Goal: Browse casually: Explore the website without a specific task or goal

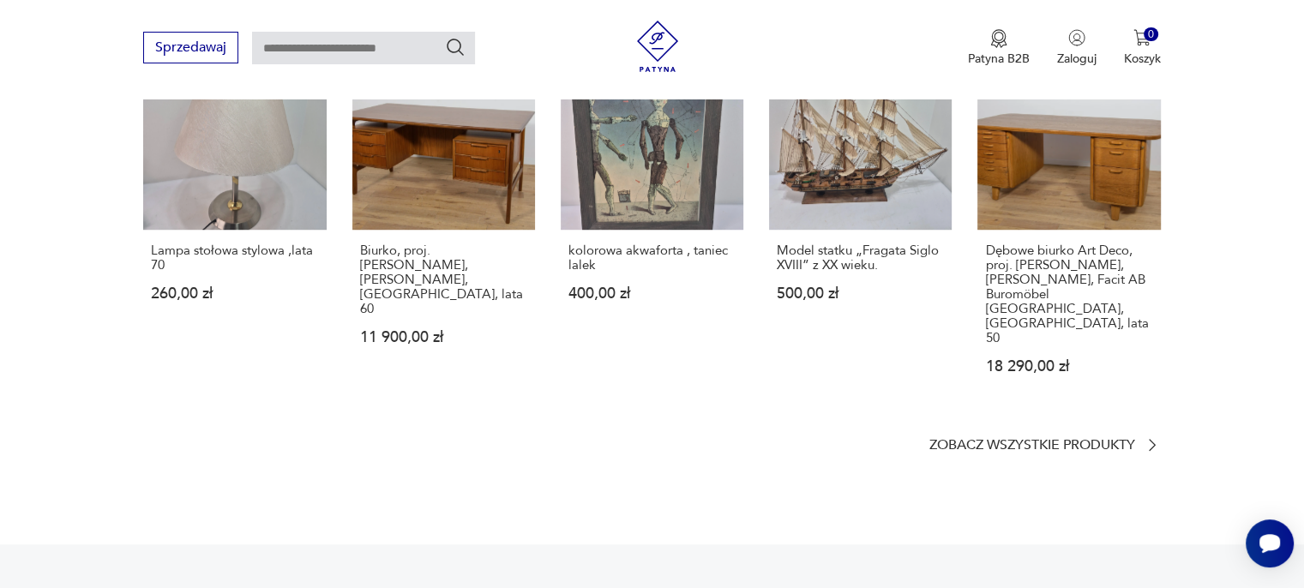
scroll to position [1114, 0]
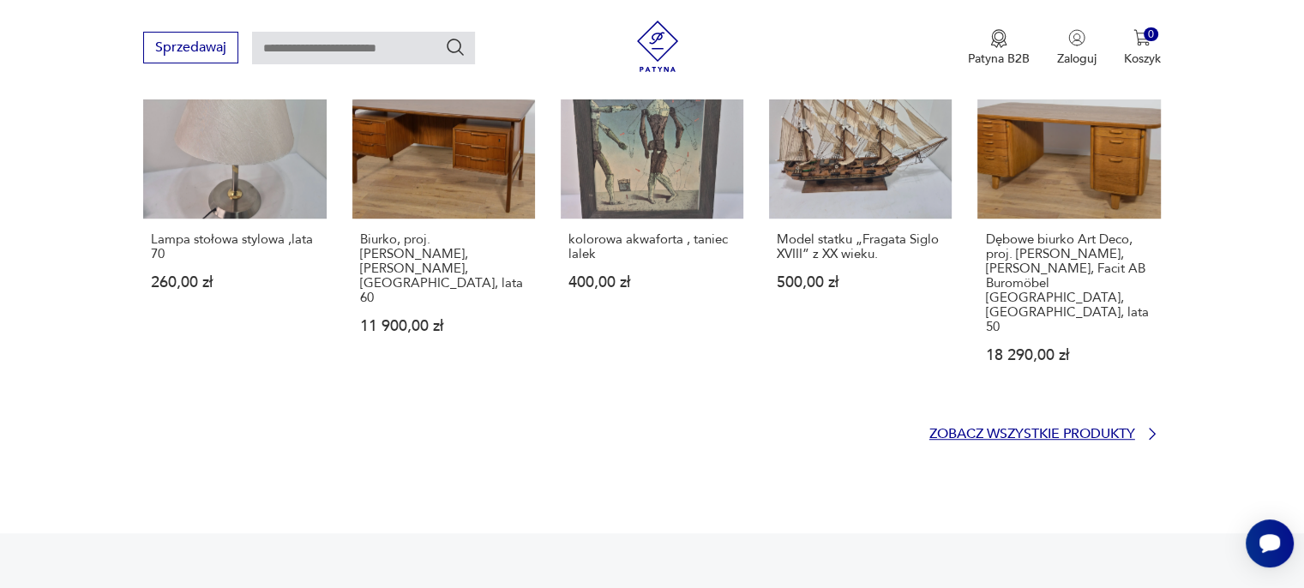
click at [1055, 429] on p "Zobacz wszystkie produkty" at bounding box center [1032, 434] width 206 height 11
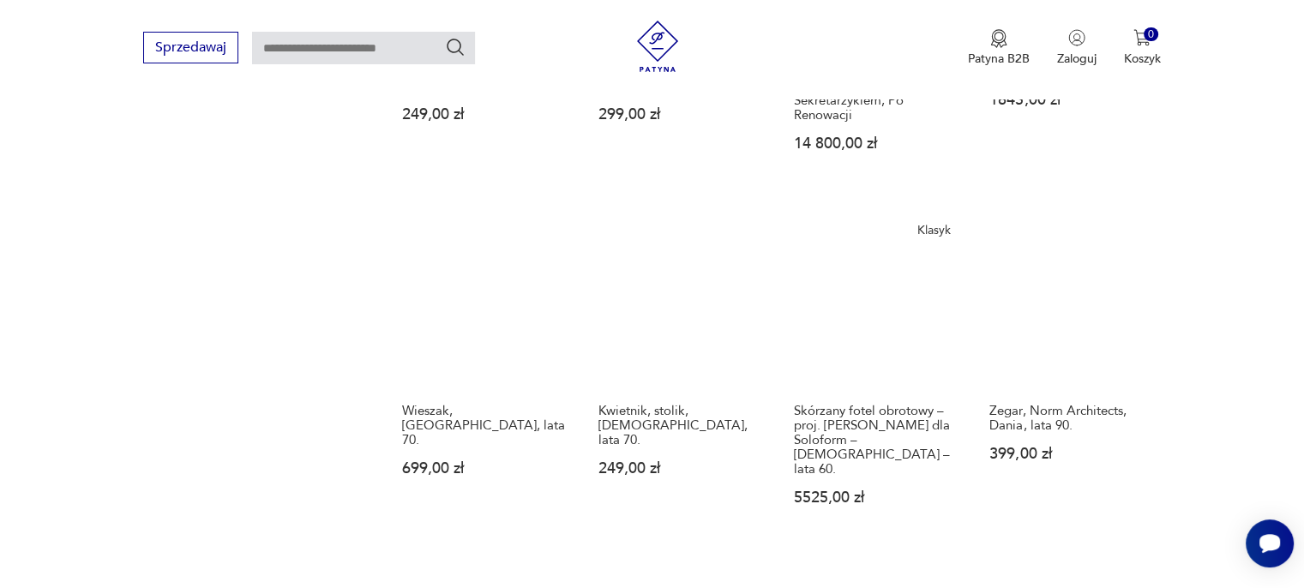
scroll to position [1448, 0]
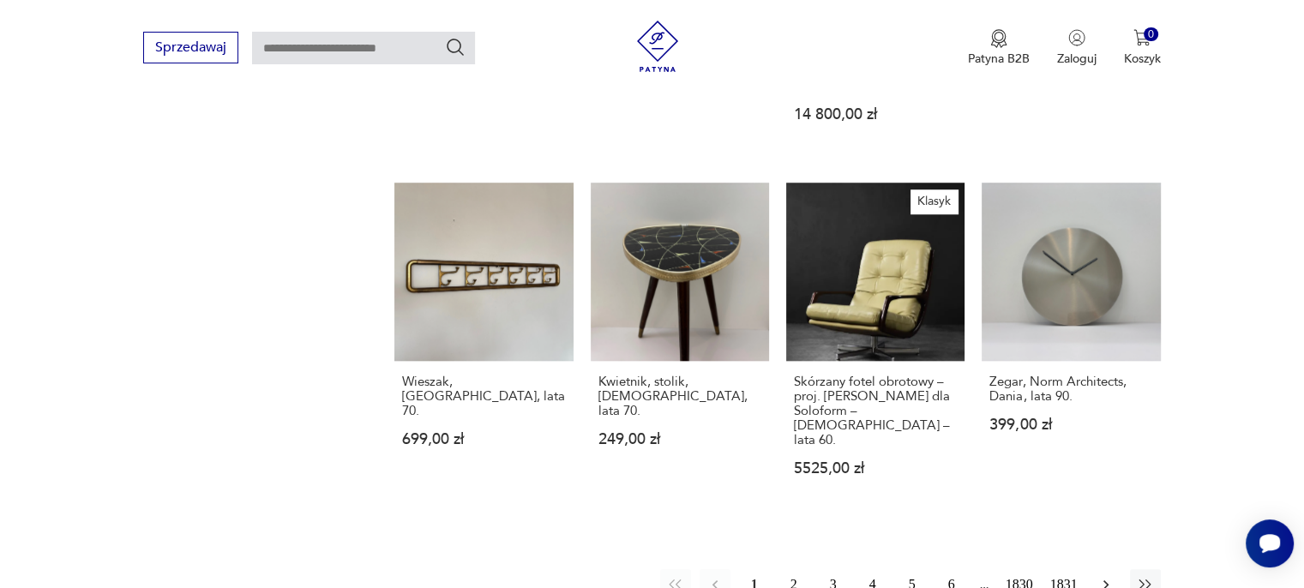
click at [1097, 576] on icon "button" at bounding box center [1105, 584] width 17 height 17
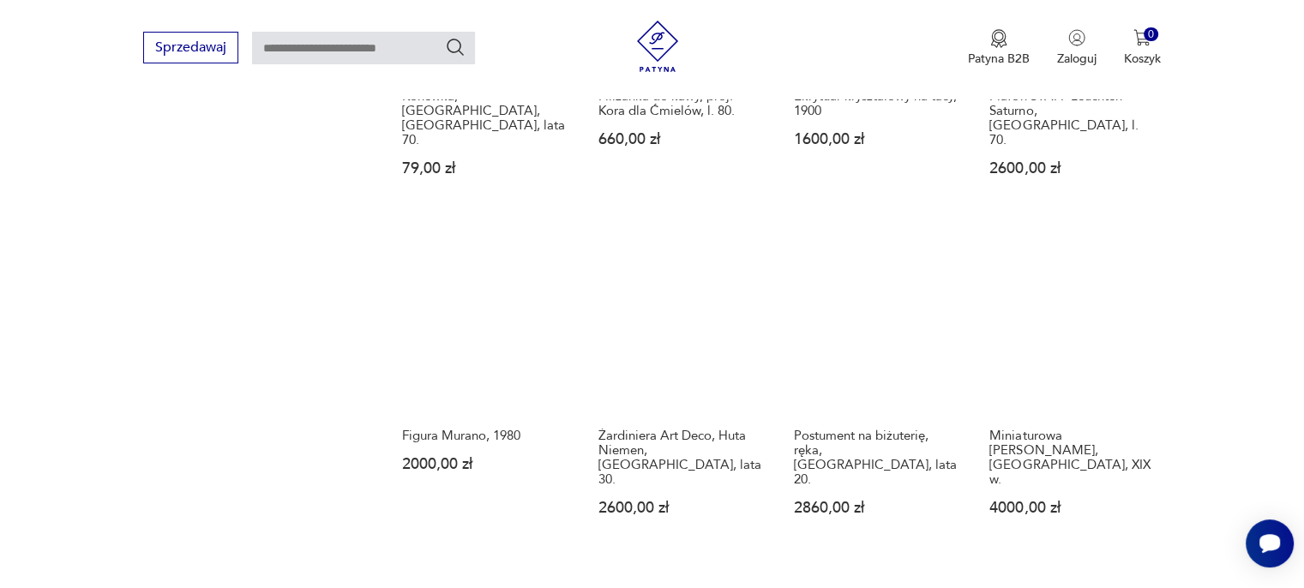
scroll to position [1421, 0]
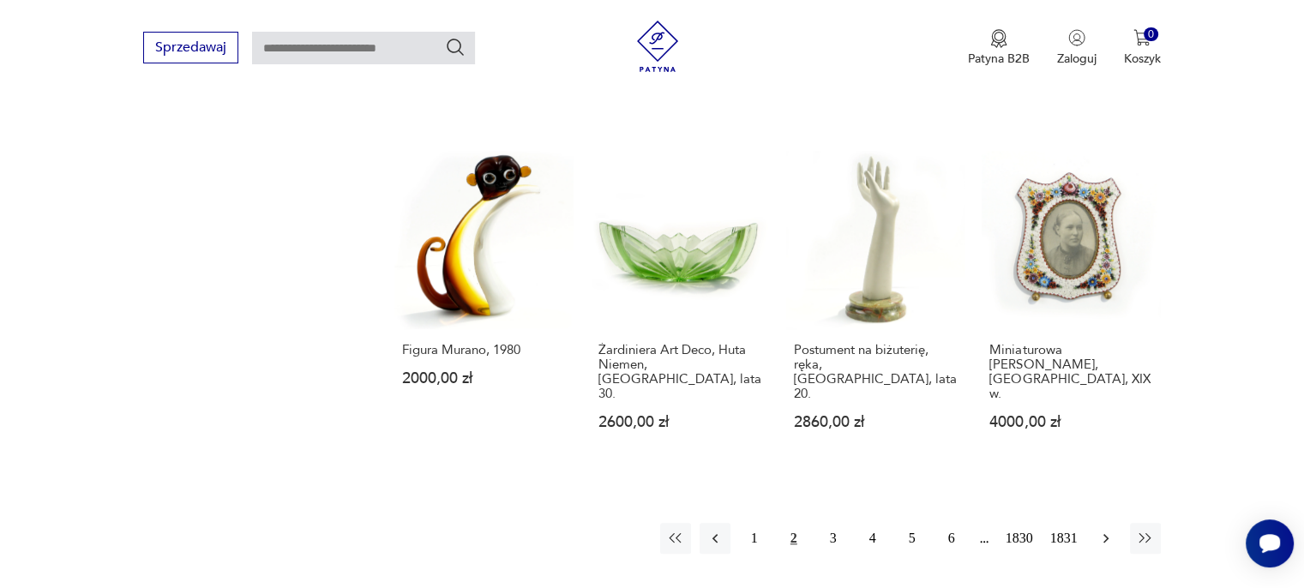
click at [1112, 530] on icon "button" at bounding box center [1105, 538] width 17 height 17
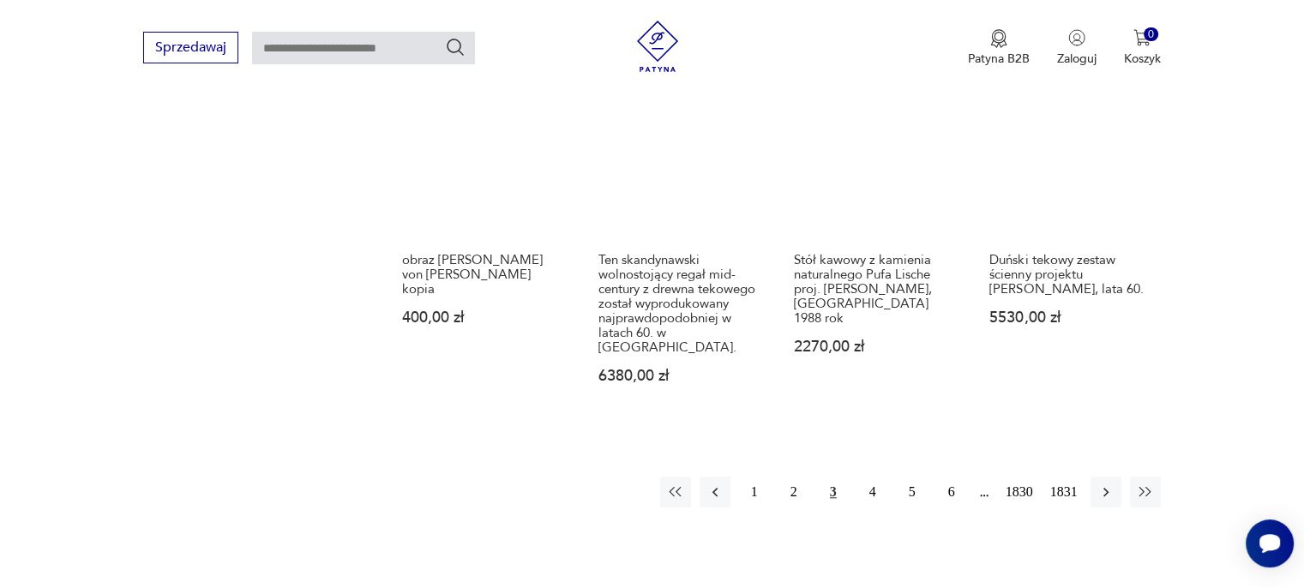
scroll to position [1507, 0]
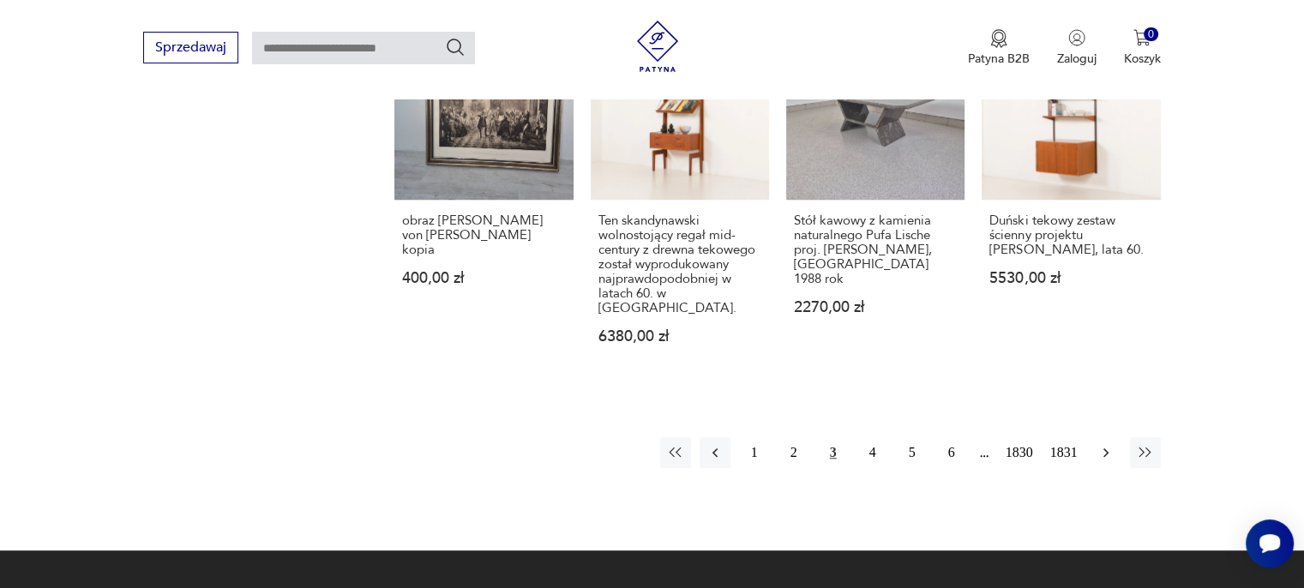
click at [1103, 444] on icon "button" at bounding box center [1105, 452] width 17 height 17
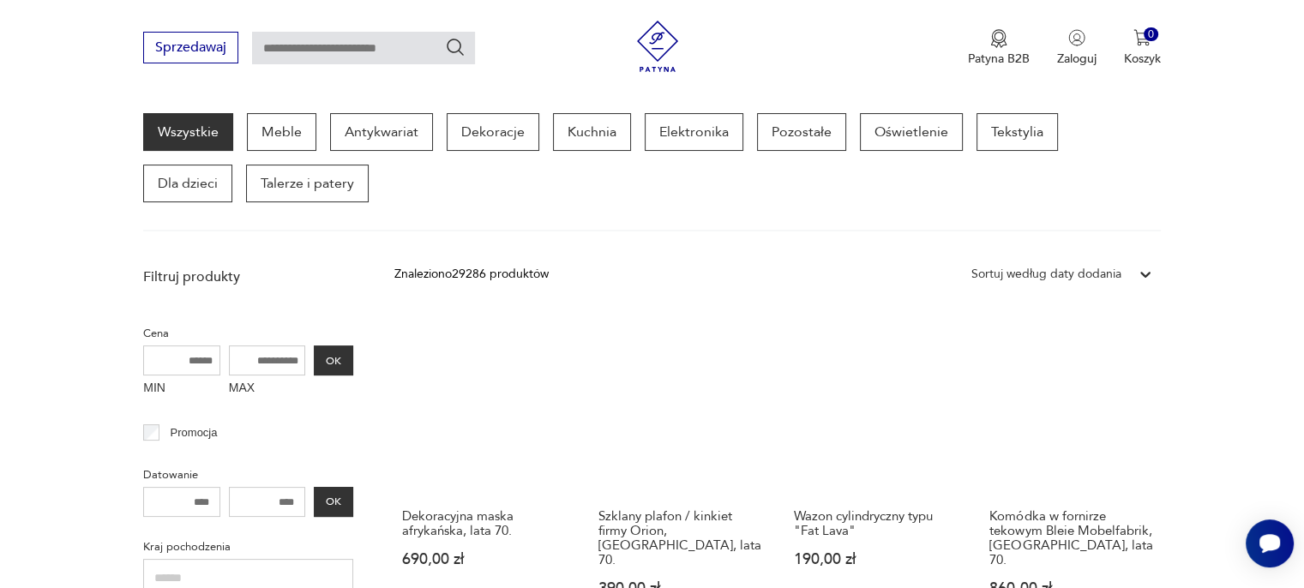
scroll to position [307, 0]
